Goal: Communication & Community: Ask a question

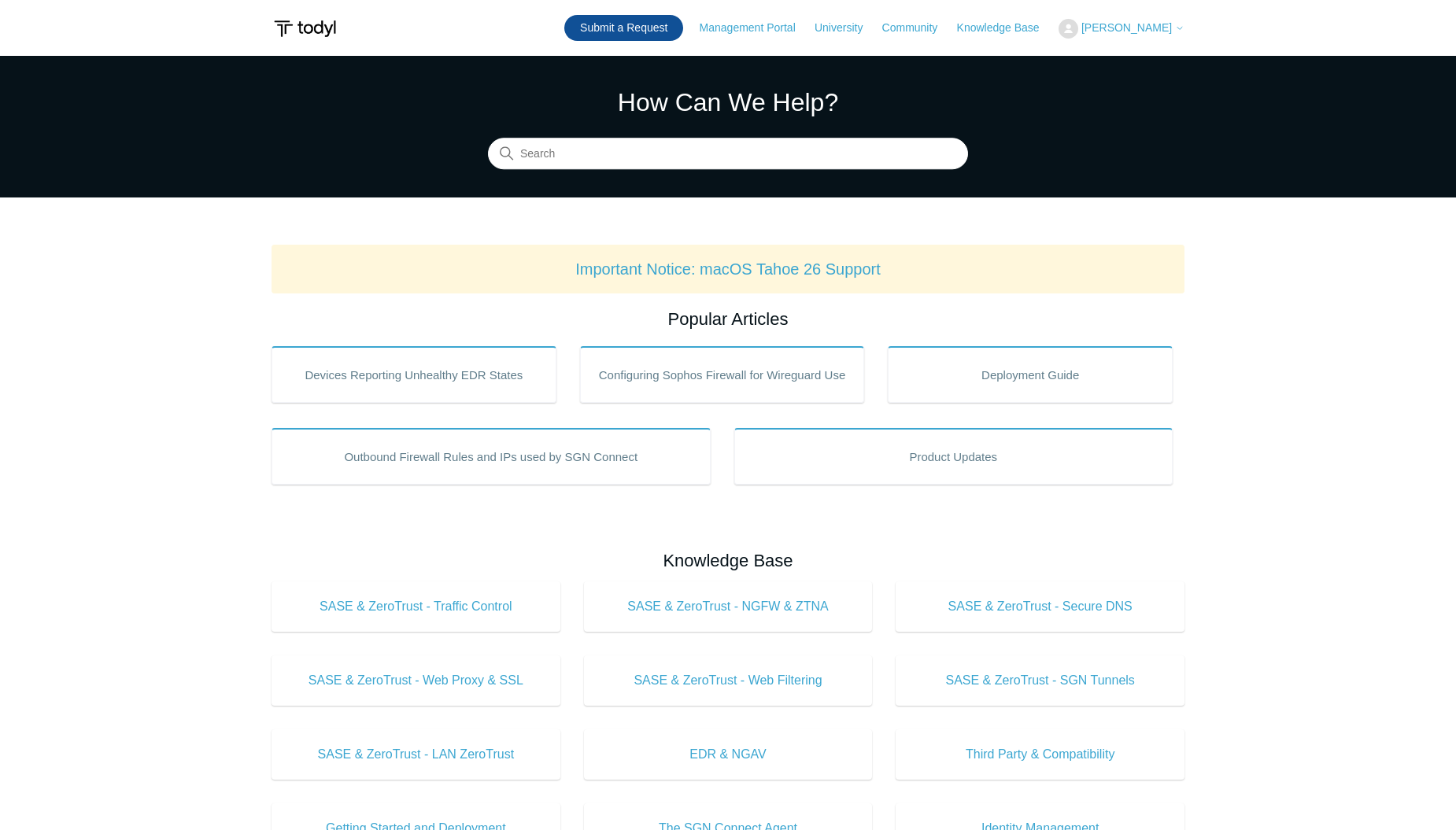
click at [623, 36] on link "Submit a Request" at bounding box center [623, 28] width 119 height 26
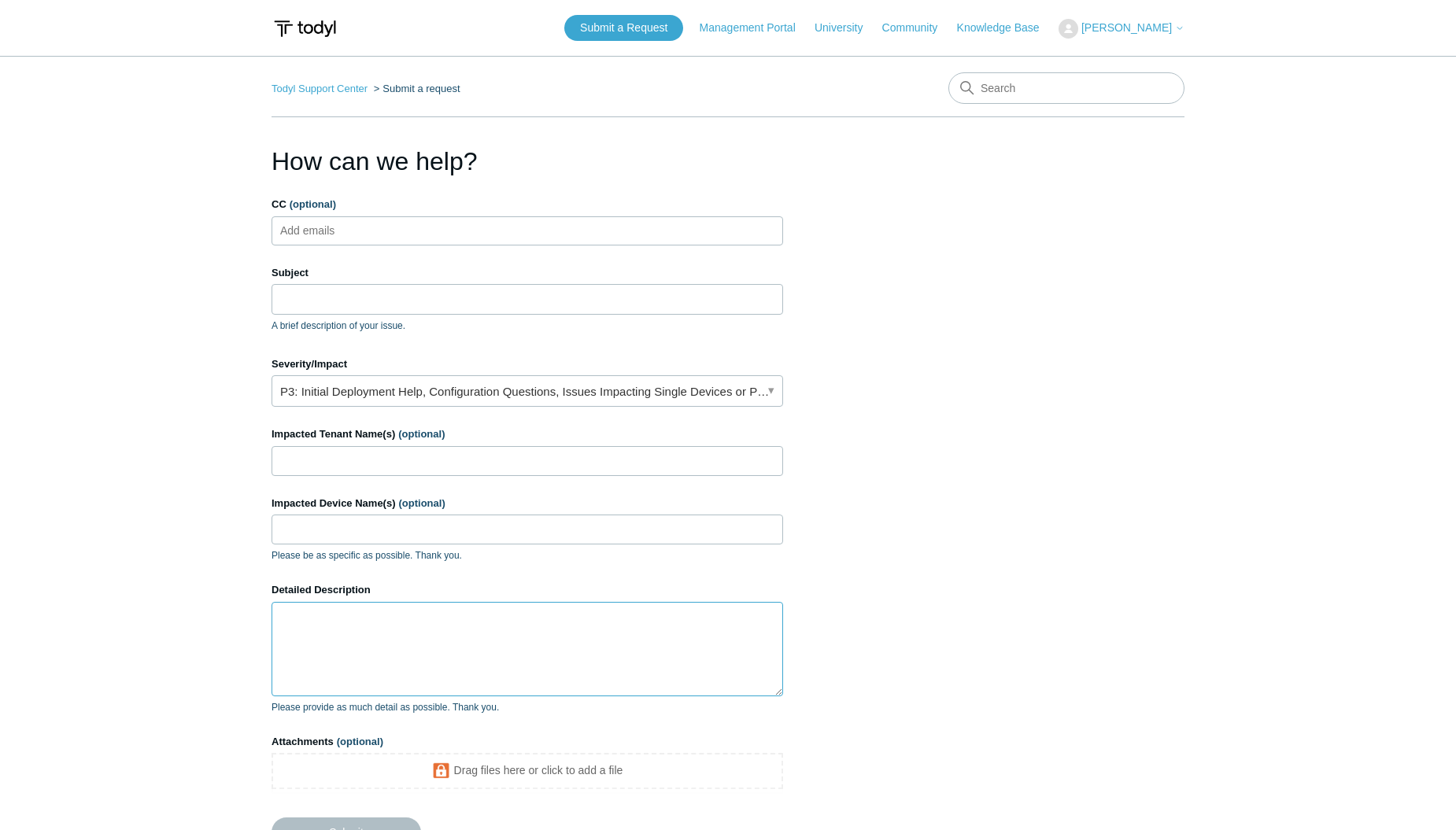
click at [421, 634] on textarea "Detailed Description" at bounding box center [526, 650] width 511 height 95
paste textarea "irus definition details of the Elastic Agent for both Windows and macOS machine…"
click at [280, 616] on textarea "irus definition details of the Elastic Agent for both Windows and macOS machine…" at bounding box center [526, 650] width 511 height 95
click at [665, 651] on textarea "Need the virus definition details of the Elastic Agent for both Windows and mac…" at bounding box center [526, 650] width 511 height 95
click at [395, 648] on textarea "Need the virus definition details of the Elastic Agent for both Windows and mac…" at bounding box center [526, 650] width 511 height 95
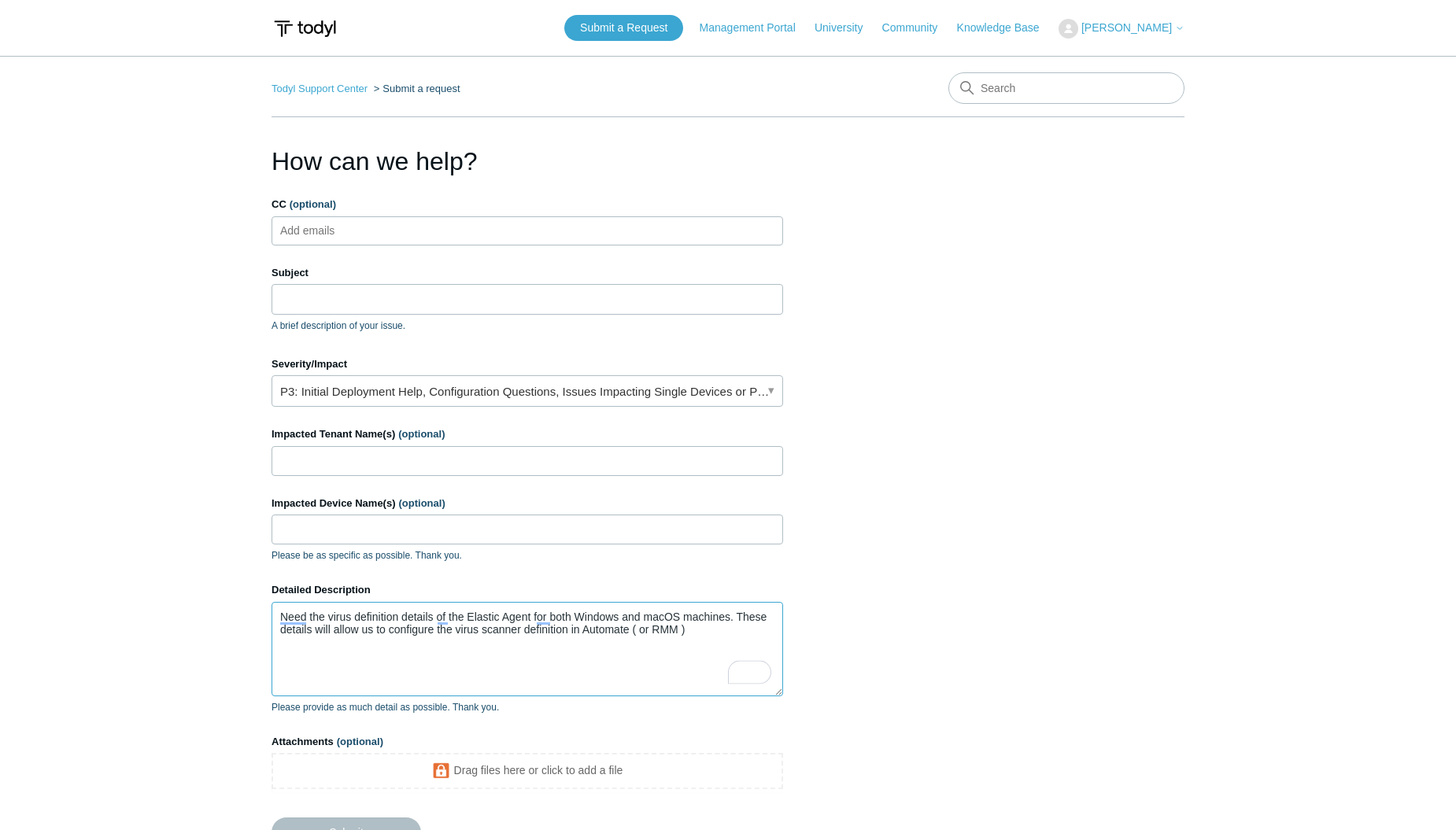
click at [520, 614] on textarea "Need the virus definition details of the Elastic Agent for both Windows and mac…" at bounding box center [526, 650] width 511 height 95
click at [519, 654] on textarea "Need the virus definition details of the Elastic Agent for both Windows and mac…" at bounding box center [526, 650] width 511 height 95
paste textarea "To enrich screen reader interactions, please activate Accessibility in Grammarl…"
type textarea "Need the virus definition details of the Elastic Agent for both Windows and mac…"
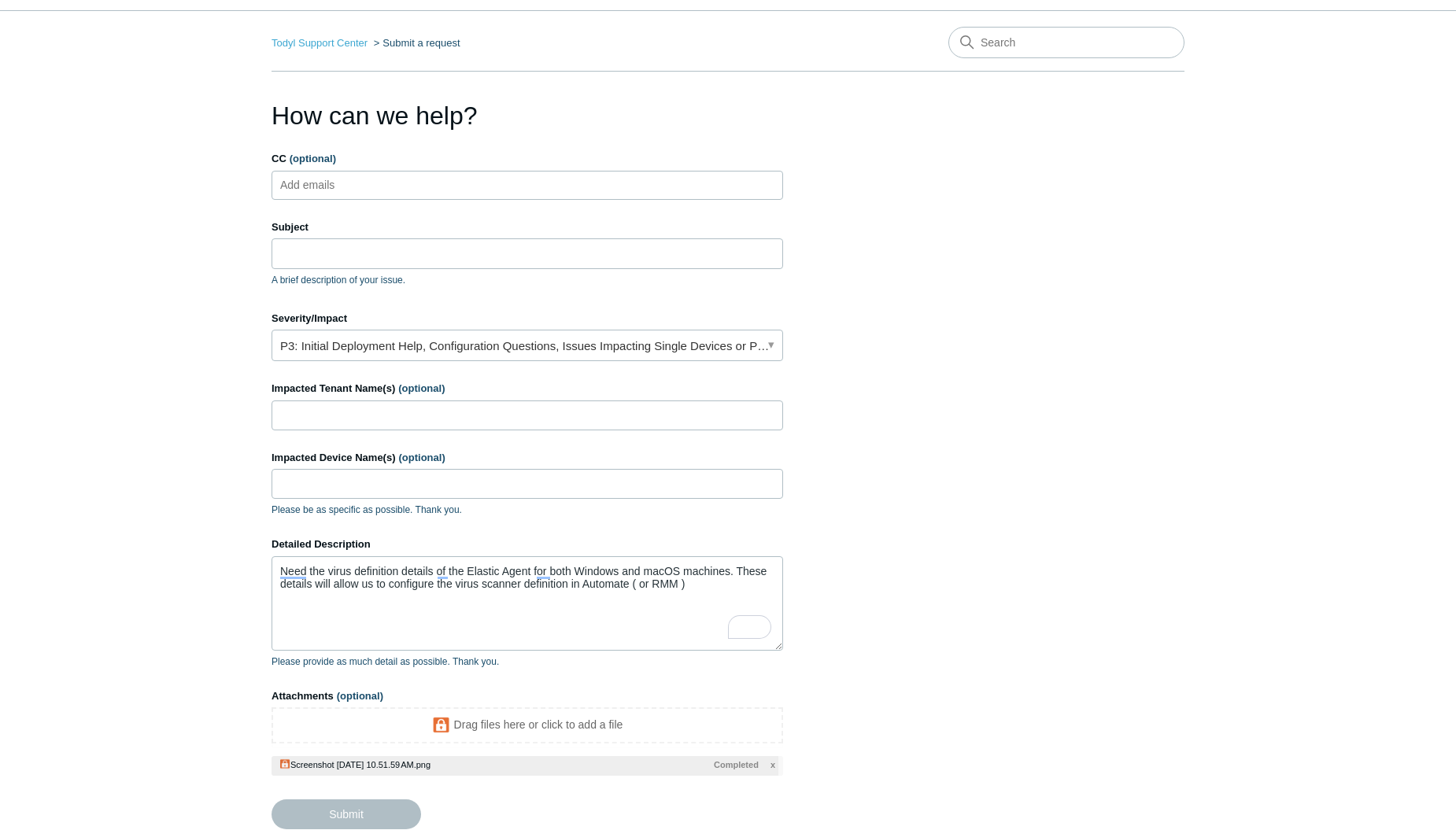
scroll to position [45, 0]
click at [855, 665] on section "How can we help? CC (optional) Add emails Subject A brief description of your i…" at bounding box center [727, 473] width 913 height 751
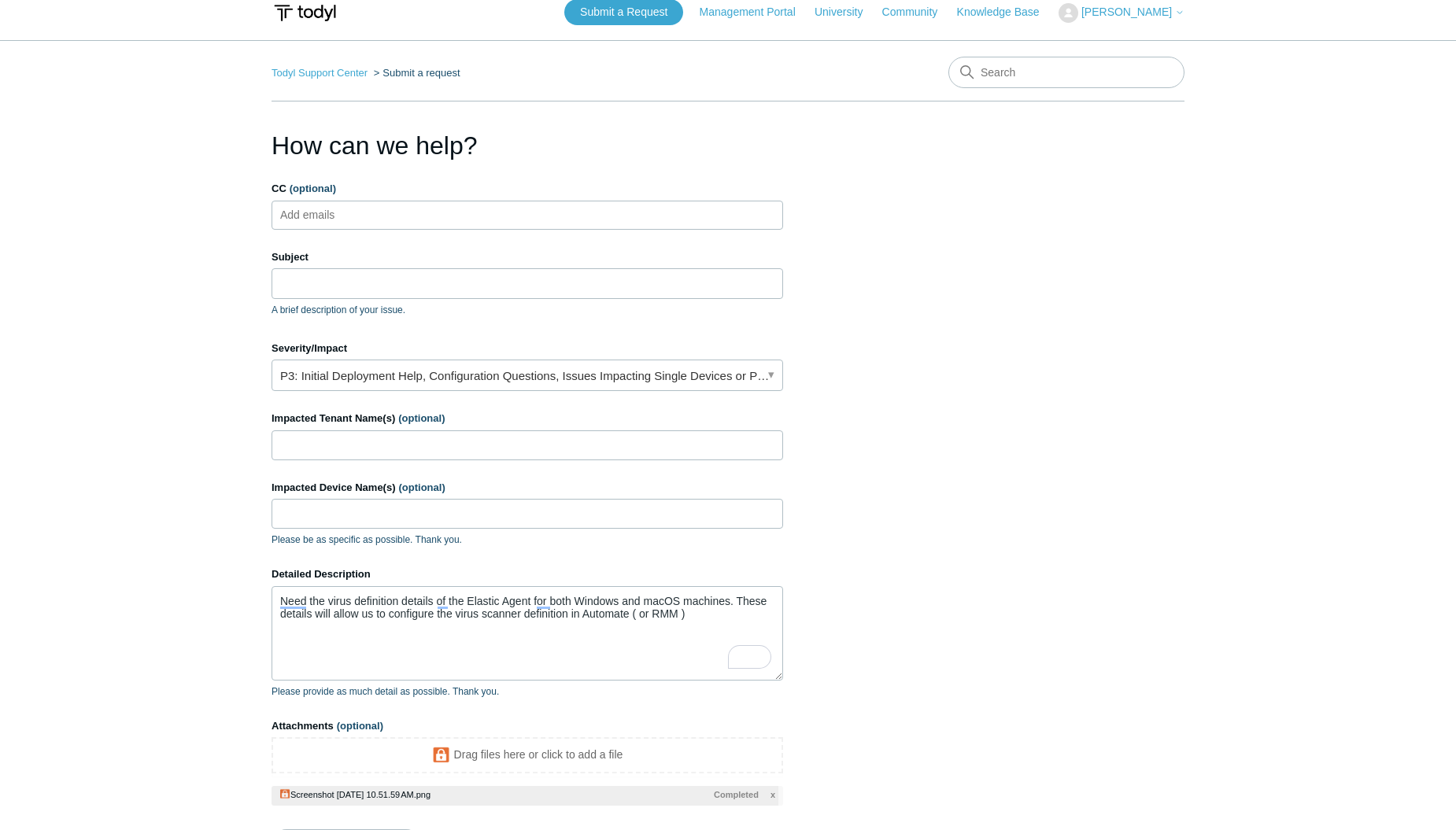
scroll to position [0, 0]
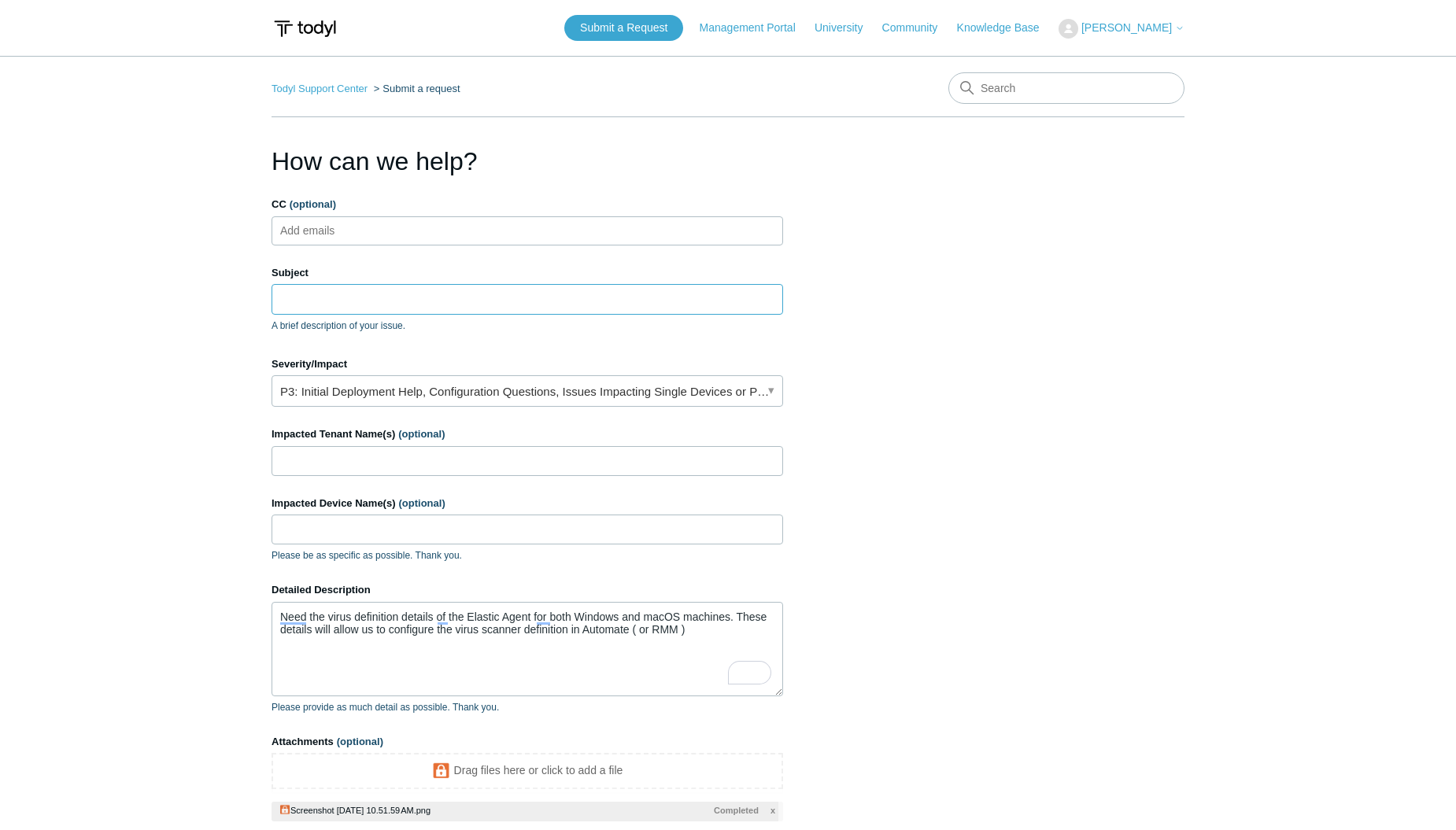
click at [401, 299] on input "Subject" at bounding box center [526, 299] width 511 height 30
paste input "virus definition details of the Elastic Agent for both Windows and macOS machin…"
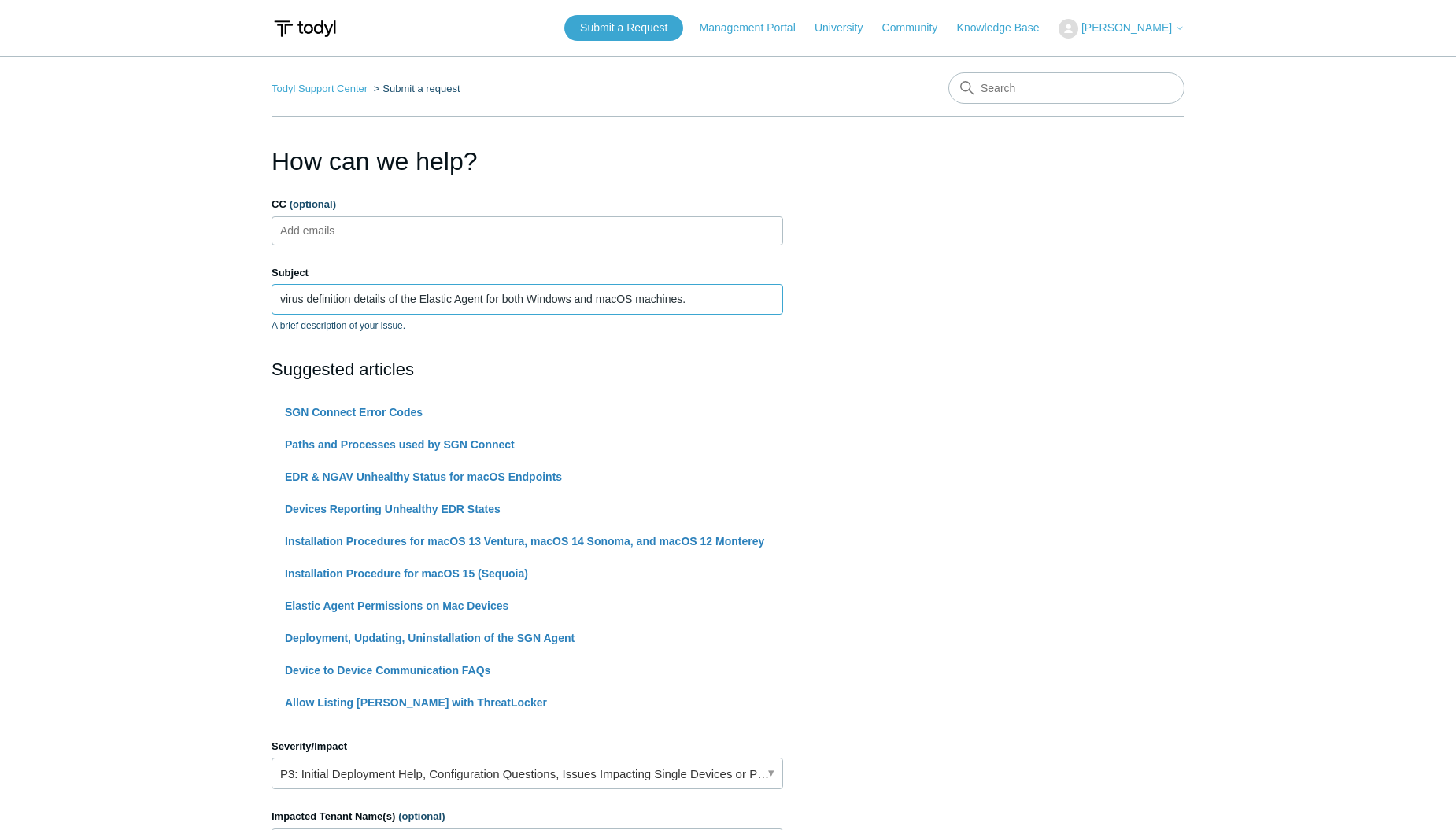
type input "virus definition details of the Elastic Agent for both Windows and macOS machin…"
click at [708, 402] on li "SGN Connect Error Codes" at bounding box center [534, 412] width 498 height 32
click at [889, 328] on section "How can we help? CC (optional) Add emails Subject virus definition details of t…" at bounding box center [727, 701] width 913 height 1116
click at [905, 271] on section "How can we help? CC (optional) Add emails Subject virus definition details of t…" at bounding box center [727, 701] width 913 height 1116
click at [598, 237] on ul "Add emails" at bounding box center [526, 231] width 511 height 29
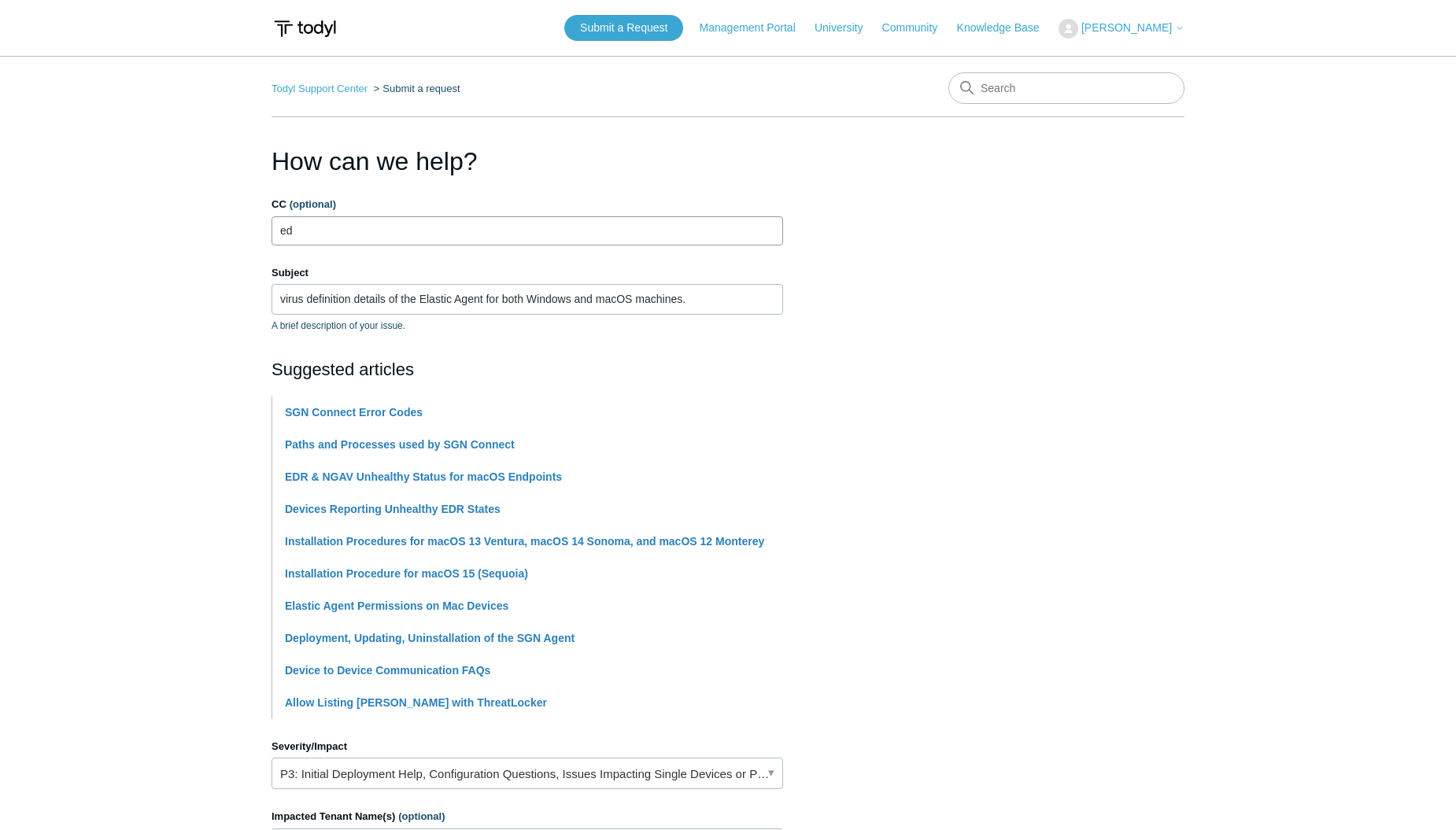
type input "e"
type input "edwardt@divergeit.com"
click at [714, 403] on li "SGN Connect Error Codes" at bounding box center [534, 412] width 498 height 32
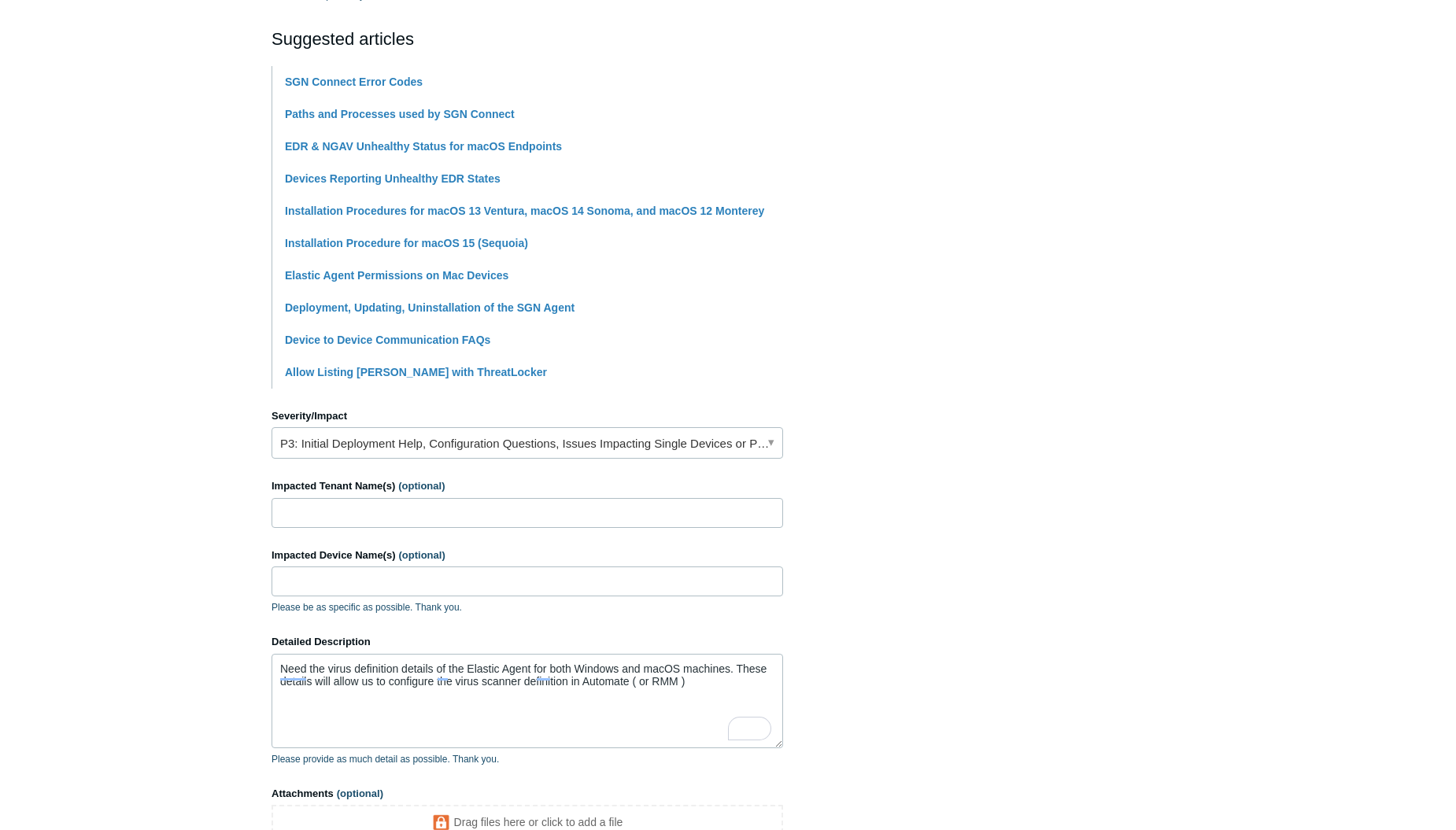
scroll to position [418, 0]
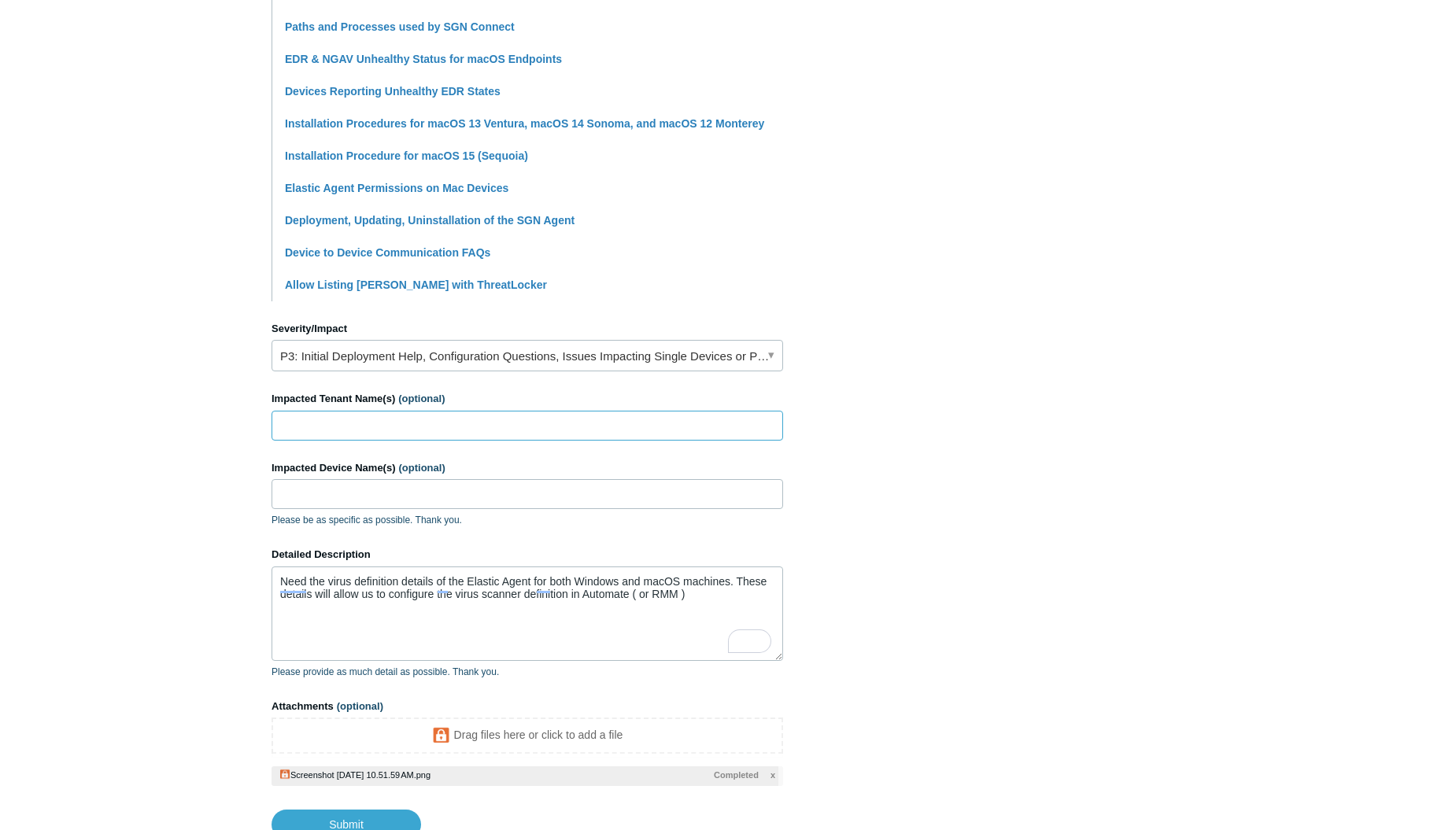
click at [731, 423] on input "Impacted Tenant Name(s) (optional)" at bounding box center [526, 426] width 511 height 30
type input "a"
type input "All Clients"
click at [837, 473] on section "How can we help? CC (optional) edwardt@divergeit.com Subject virus definition d…" at bounding box center [727, 282] width 913 height 1116
click at [631, 497] on input "Impacted Device Name(s) (optional)" at bounding box center [526, 494] width 511 height 30
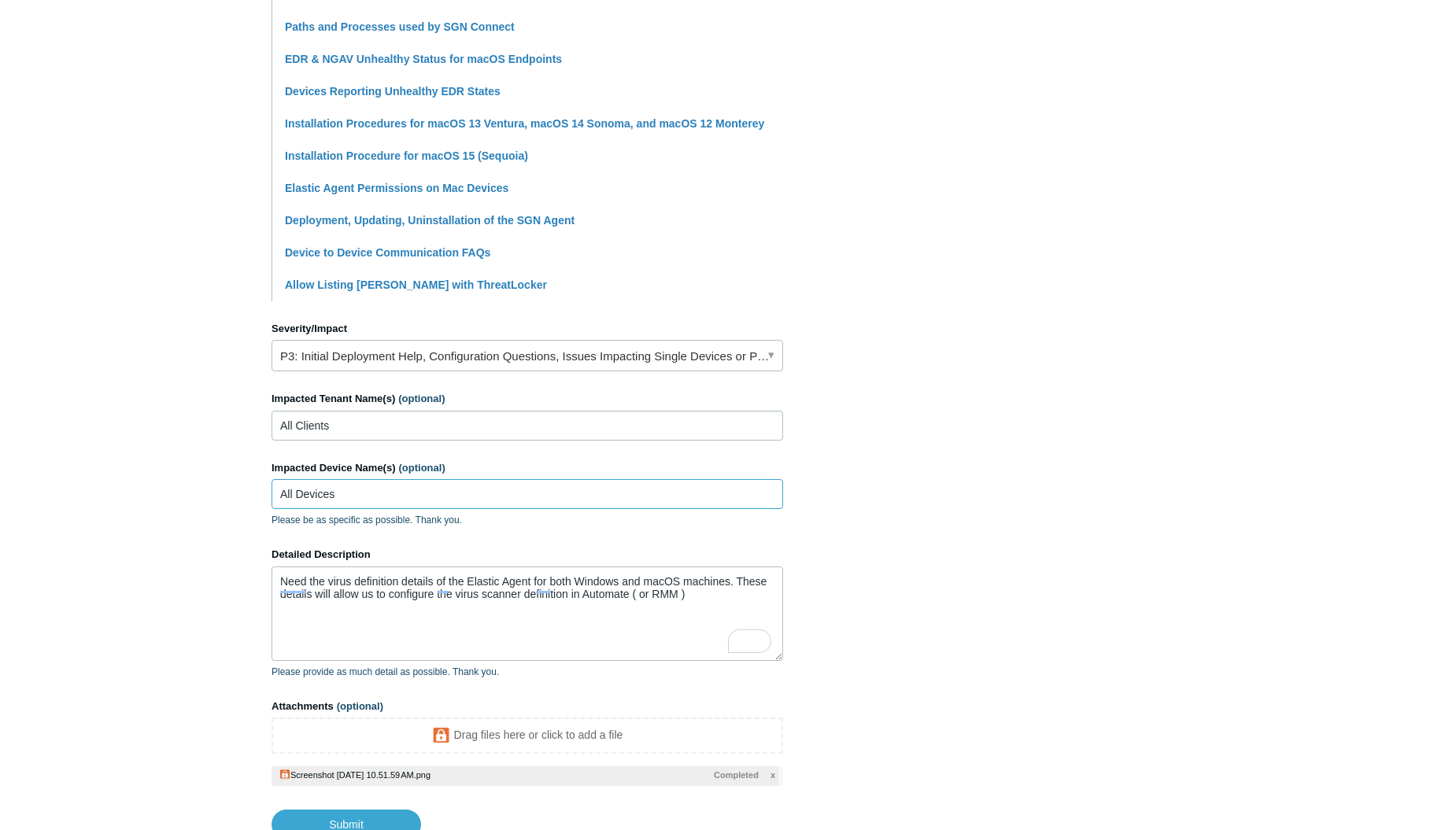
type input "All Devices"
click at [948, 591] on section "How can we help? CC (optional) edwardt@divergeit.com Subject virus definition d…" at bounding box center [727, 282] width 913 height 1116
click at [682, 344] on link "P3: Initial Deployment Help, Configuration Questions, Issues Impacting Single D…" at bounding box center [526, 355] width 511 height 31
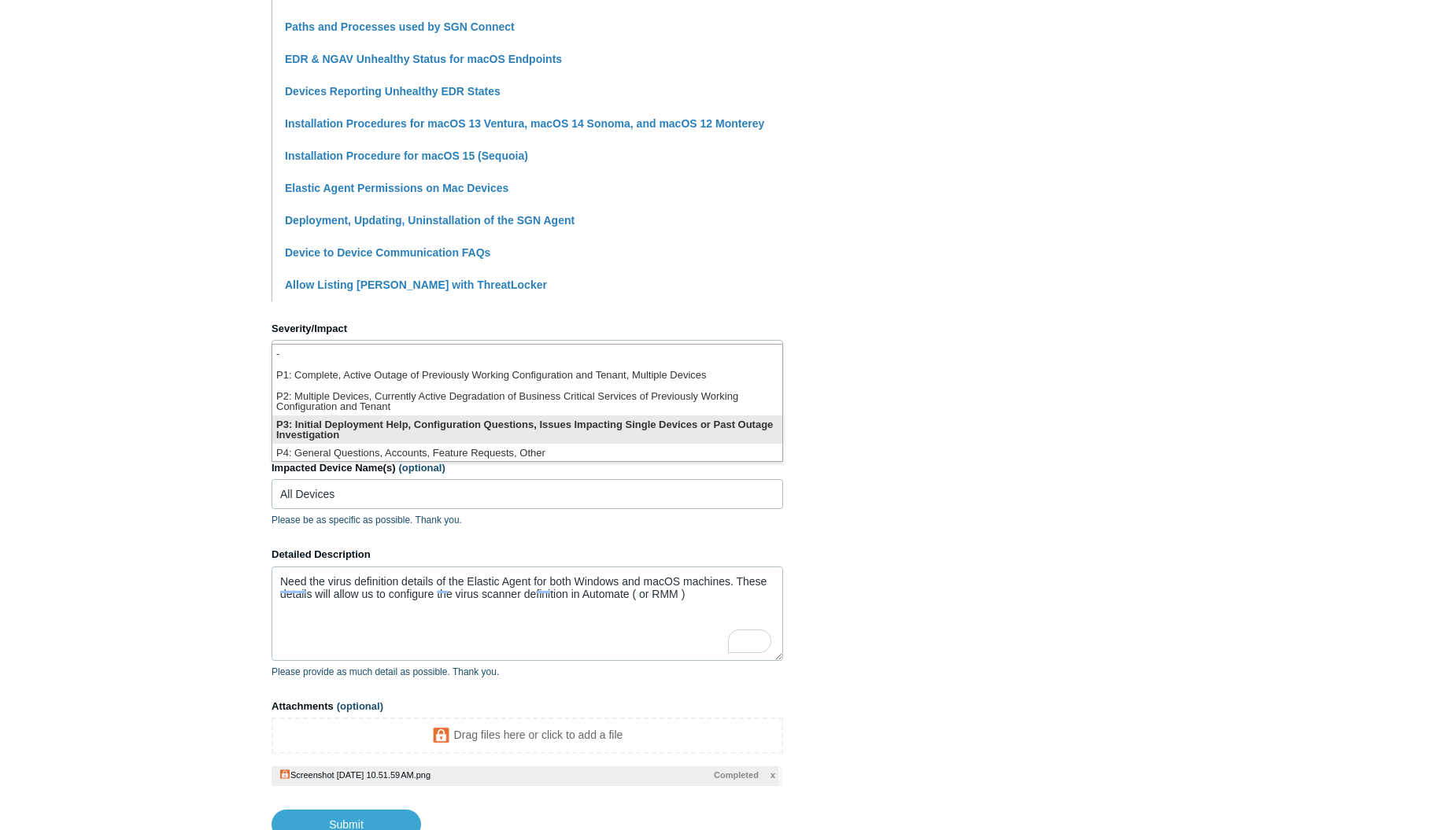
click at [590, 430] on li "P3: Initial Deployment Help, Configuration Questions, Issues Impacting Single D…" at bounding box center [526, 430] width 509 height 29
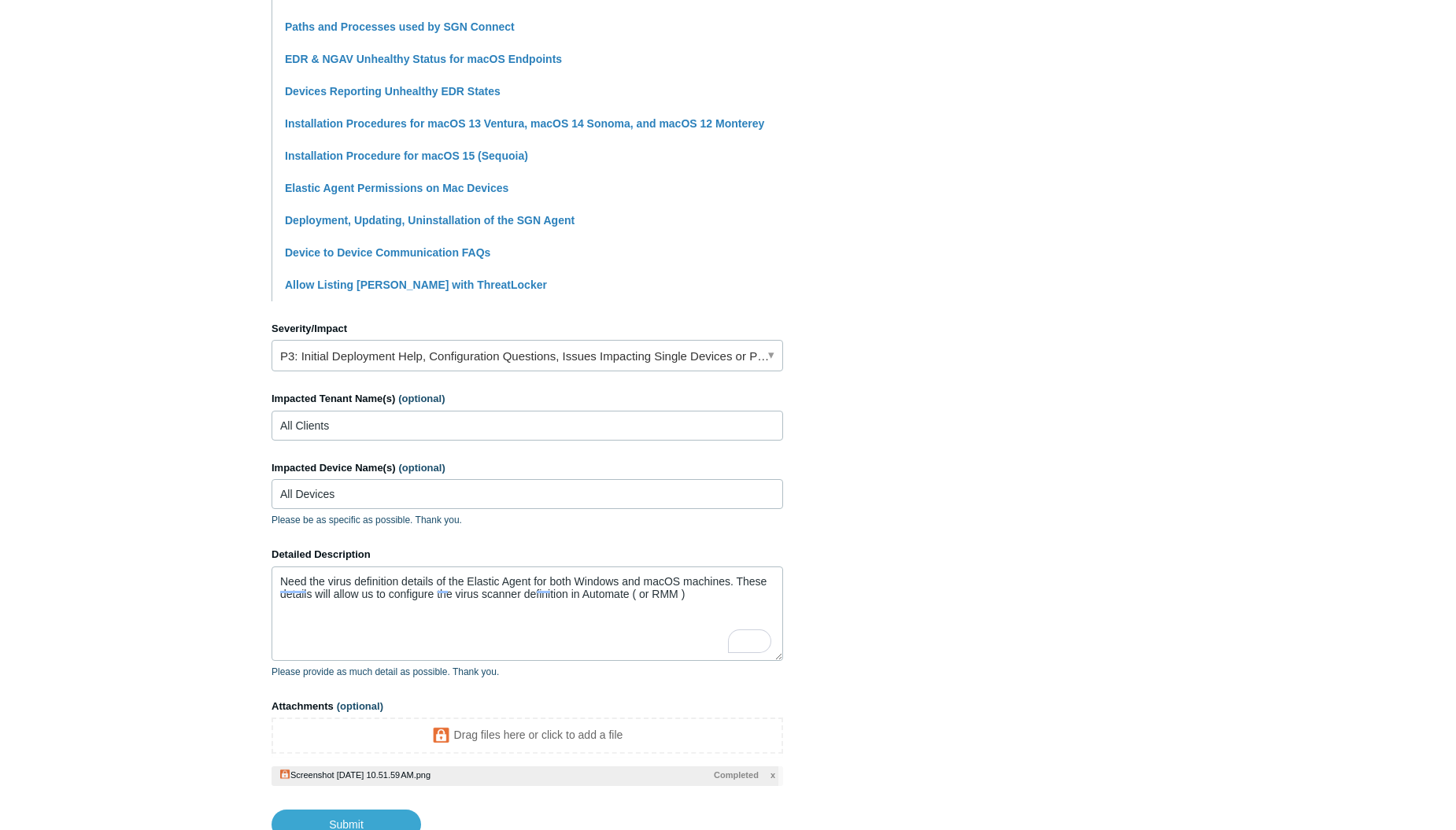
click at [939, 370] on section "How can we help? CC (optional) edwardt@divergeit.com Subject virus definition d…" at bounding box center [727, 282] width 913 height 1116
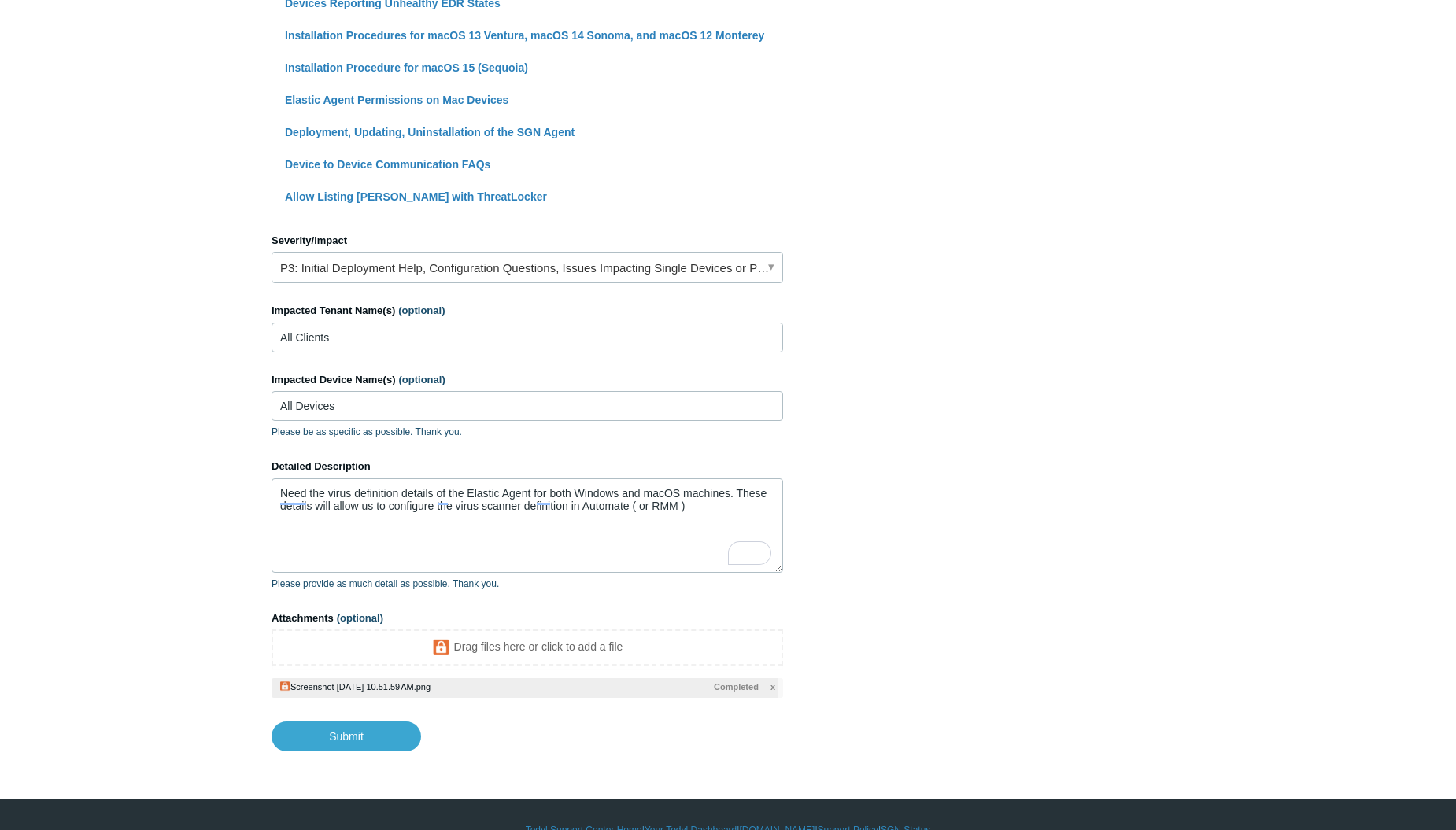
scroll to position [541, 0]
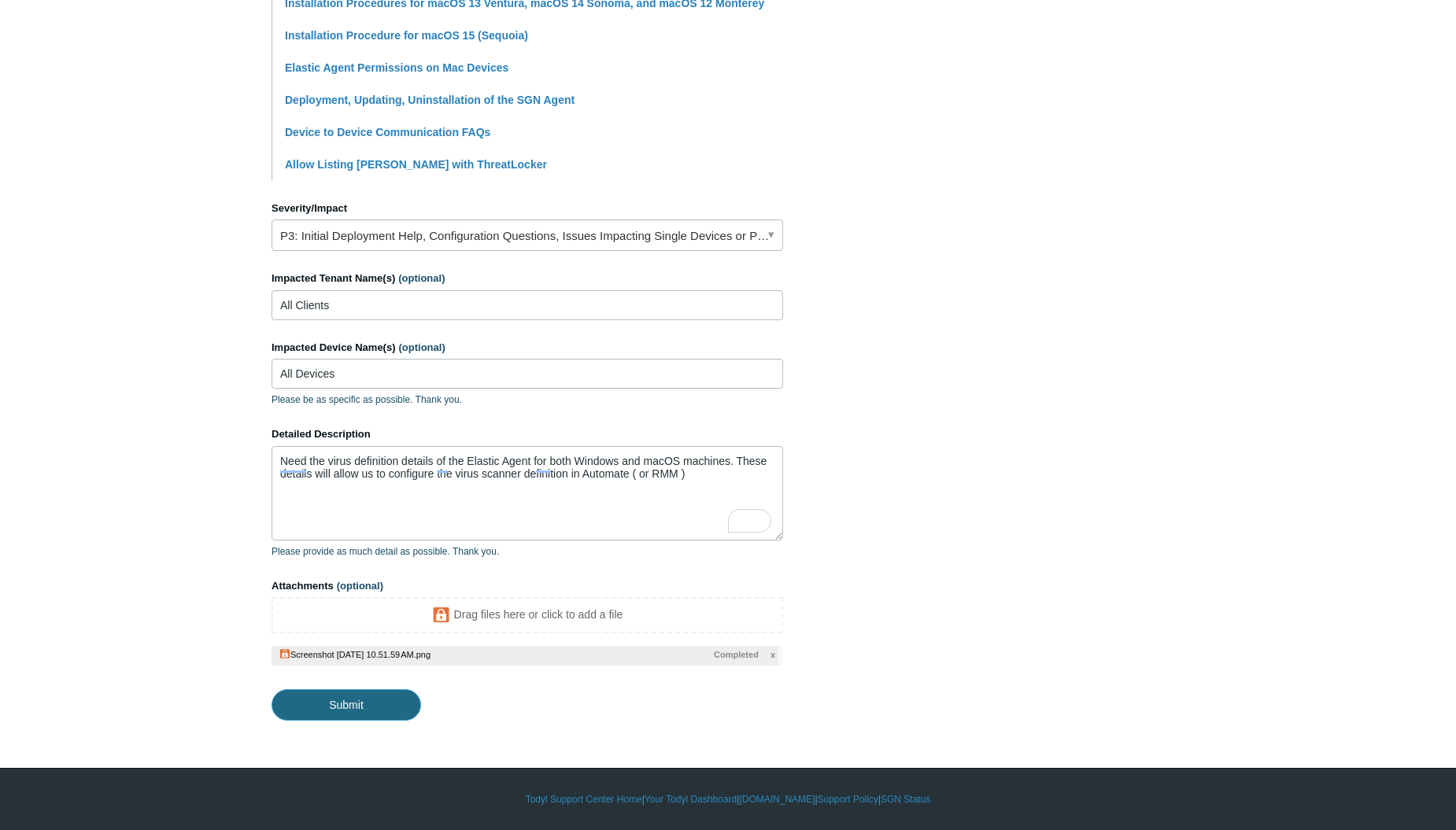
click at [341, 703] on input "Submit" at bounding box center [346, 705] width 150 height 31
type textarea "Need the virus definition details of the Elastic Agent for both Windows and mac…"
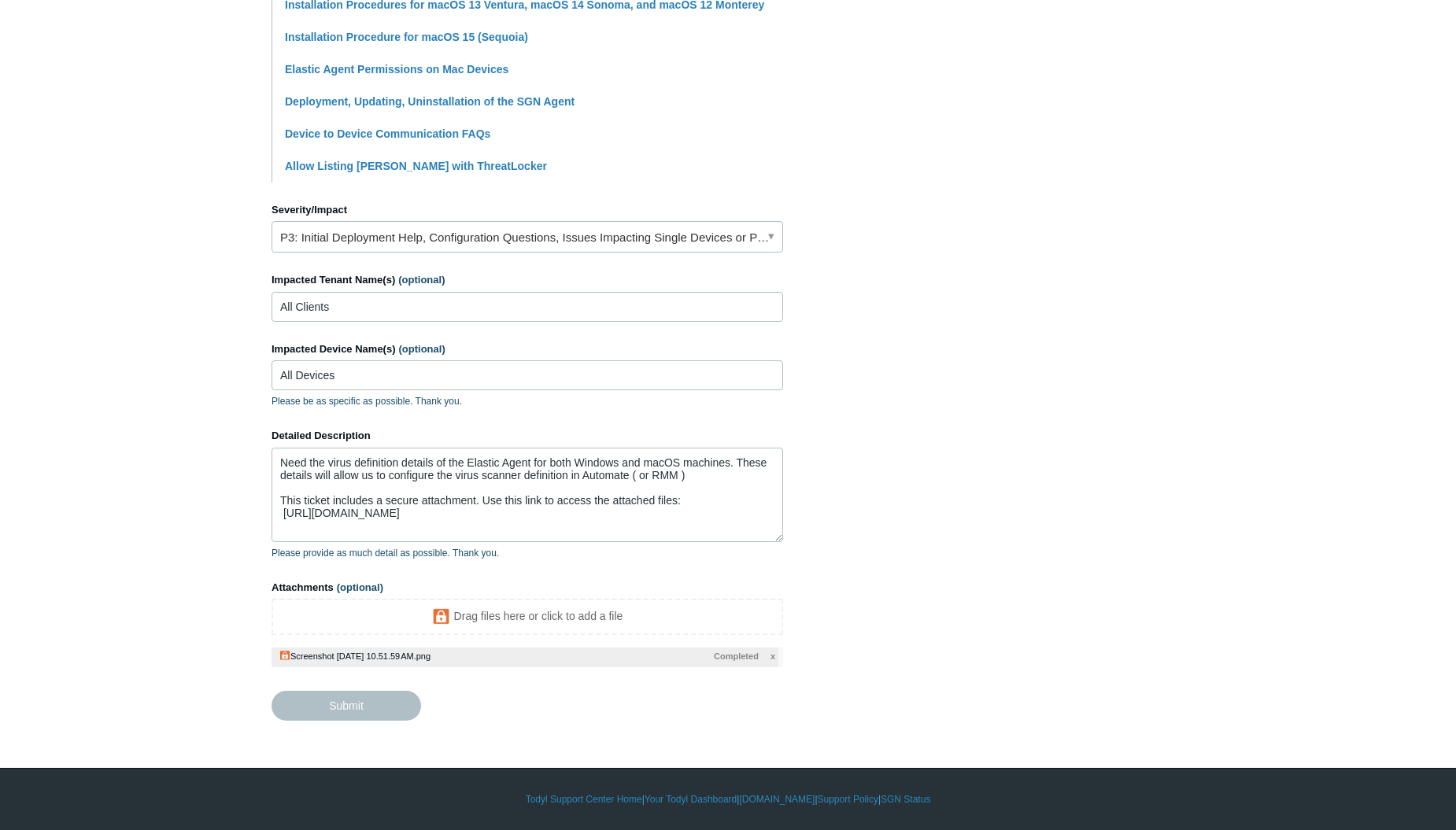
scroll to position [540, 0]
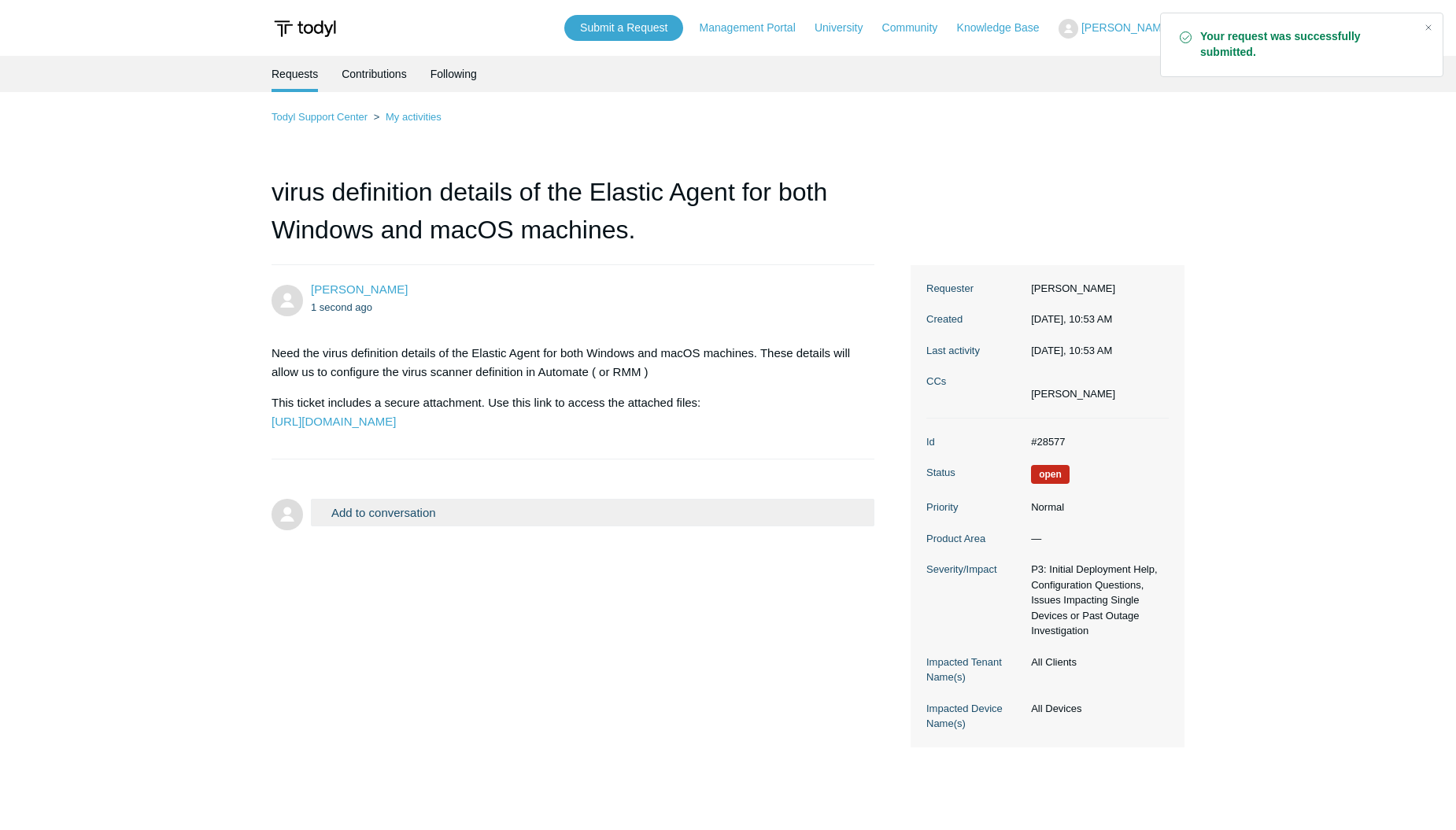
click at [78, 311] on main "Requests Contributions Following Todyl Support Center My activities virus defin…" at bounding box center [728, 430] width 1456 height 748
